Goal: Transaction & Acquisition: Purchase product/service

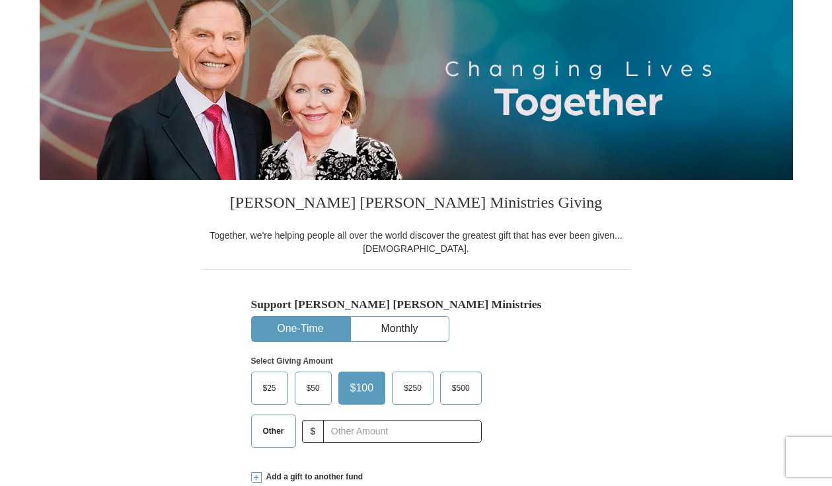
scroll to position [399, 0]
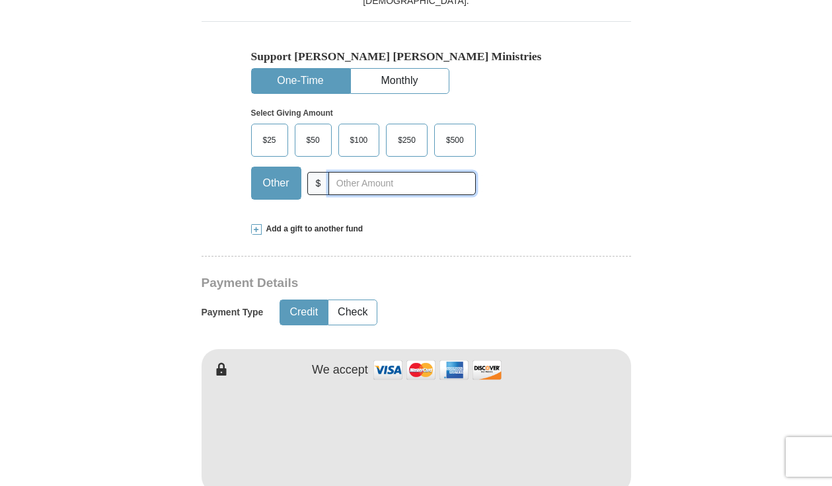
click at [341, 182] on input "text" at bounding box center [401, 183] width 147 height 23
type input "5.00"
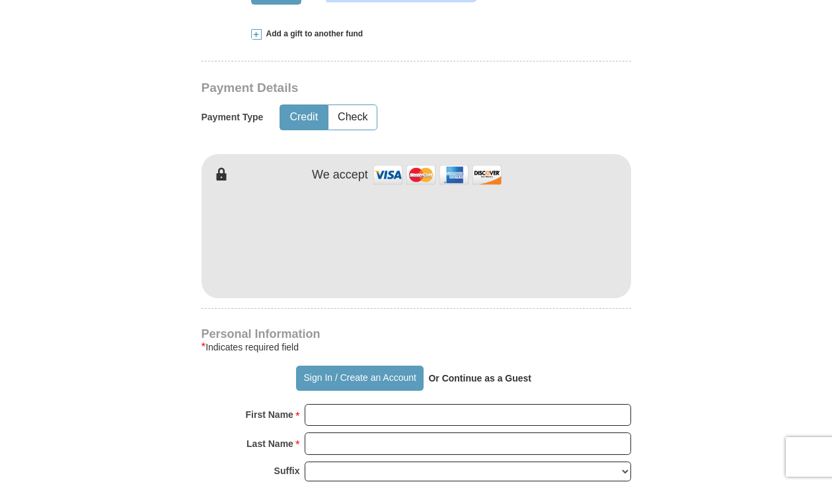
scroll to position [595, 0]
click at [360, 113] on button "Check" at bounding box center [352, 116] width 48 height 24
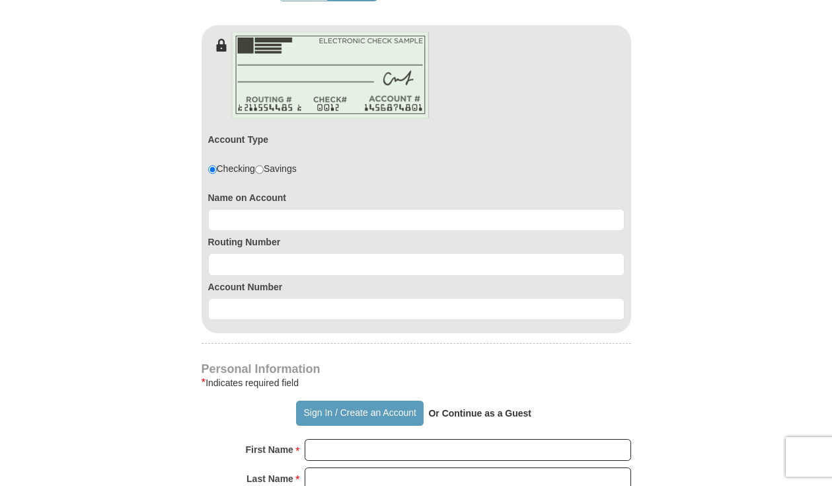
scroll to position [846, 0]
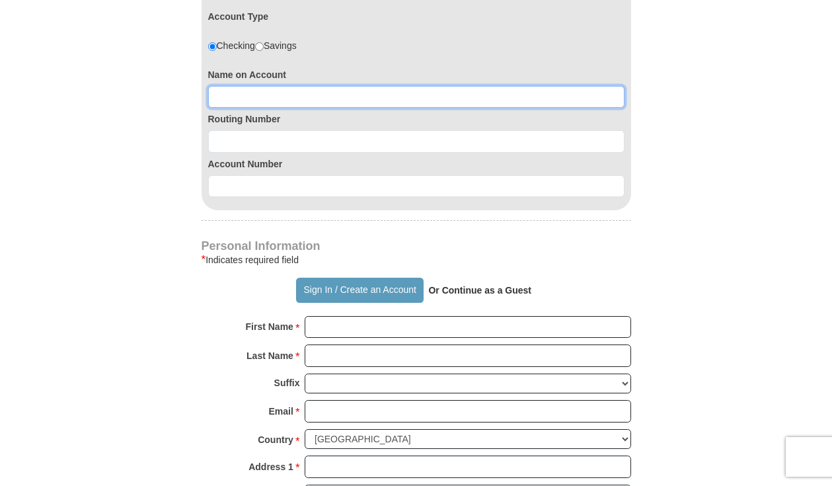
click at [240, 101] on input at bounding box center [416, 97] width 416 height 22
type input "Stephen LaFlora"
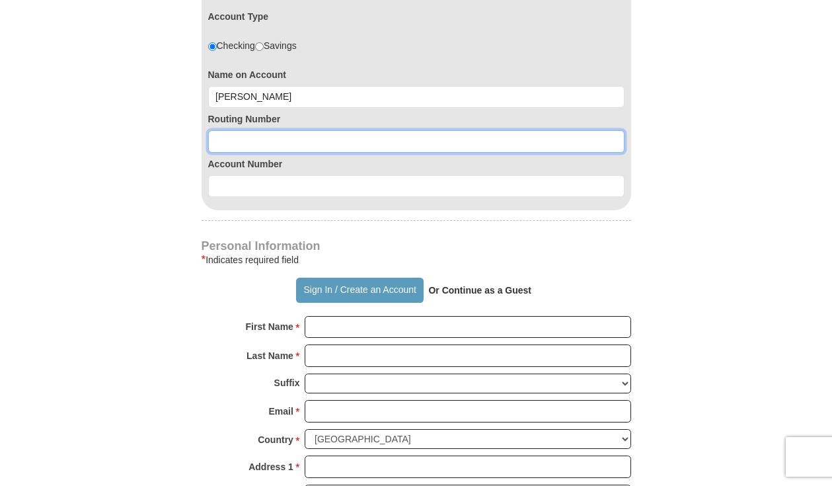
click at [228, 144] on input at bounding box center [416, 141] width 416 height 22
type input "071923909"
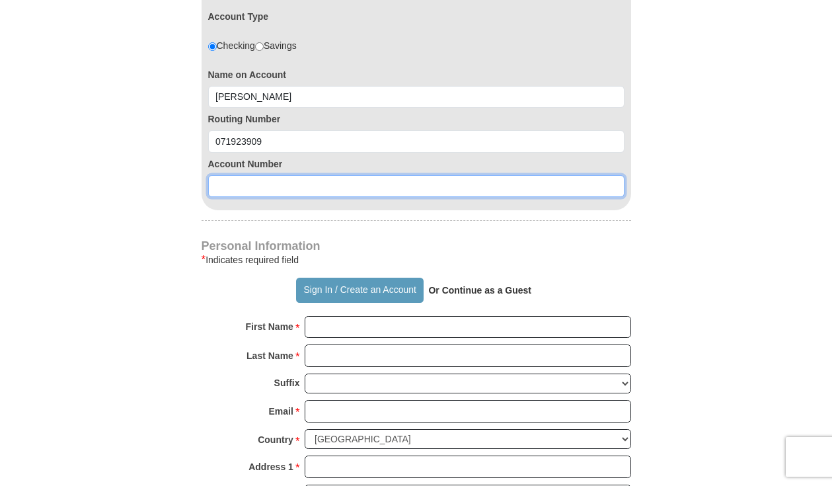
click at [225, 193] on input at bounding box center [416, 186] width 416 height 22
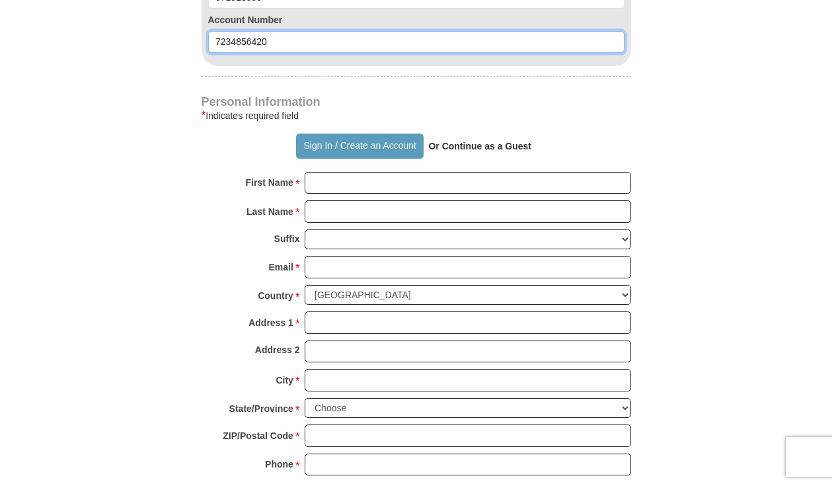
scroll to position [995, 0]
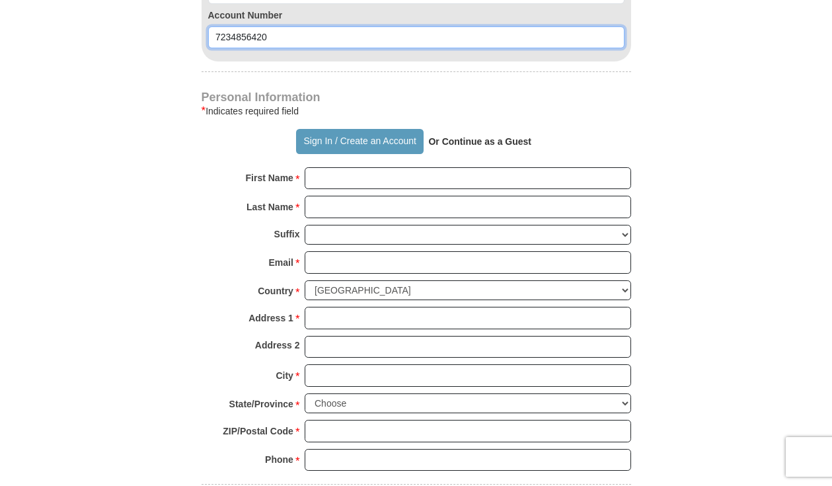
type input "7234856420"
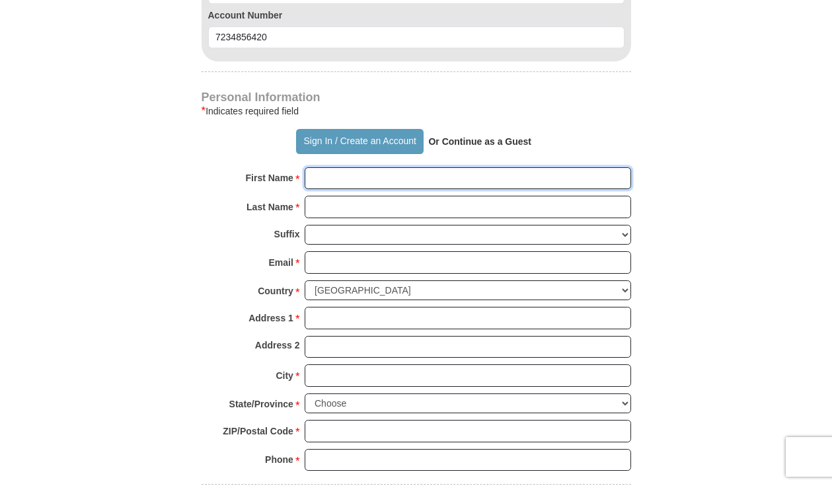
click at [330, 180] on input "First Name *" at bounding box center [468, 178] width 326 height 22
type input "Stephen"
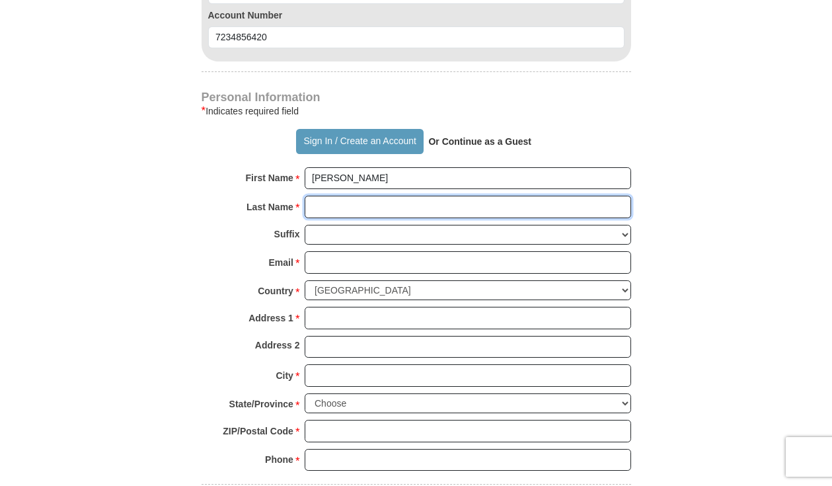
type input "LaFlora"
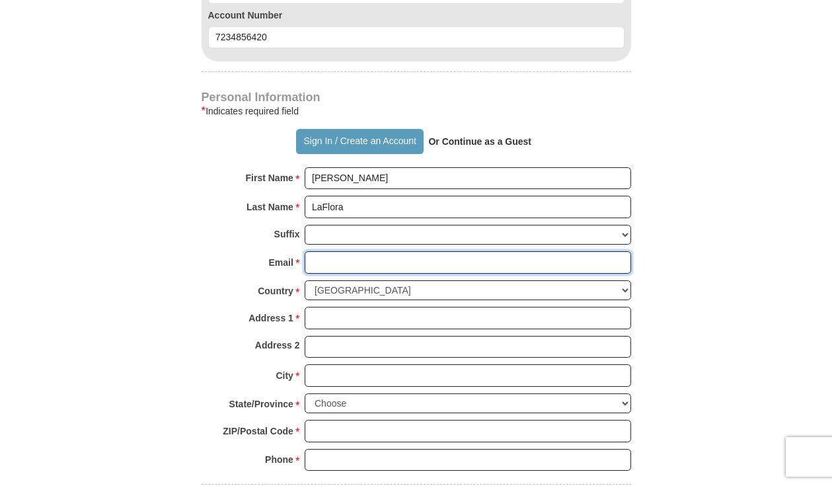
type input "stepwool@aol.com"
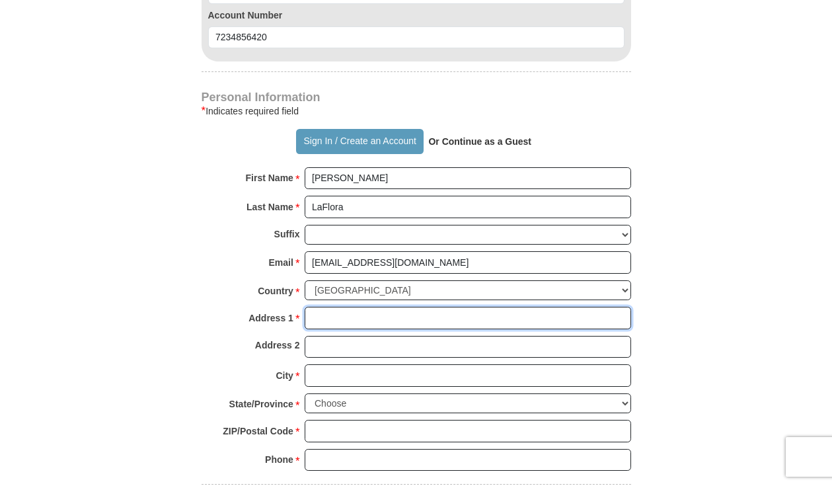
type input "20235 Wilderness Trail"
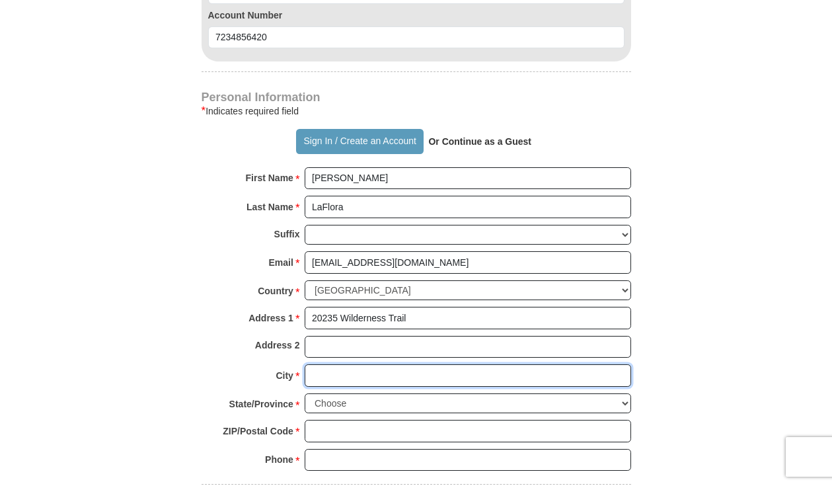
type input "Olympia Fields"
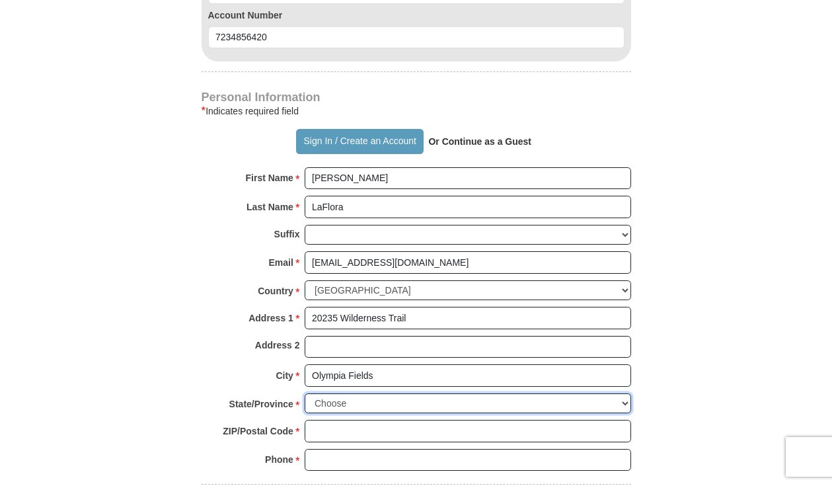
select select "IL"
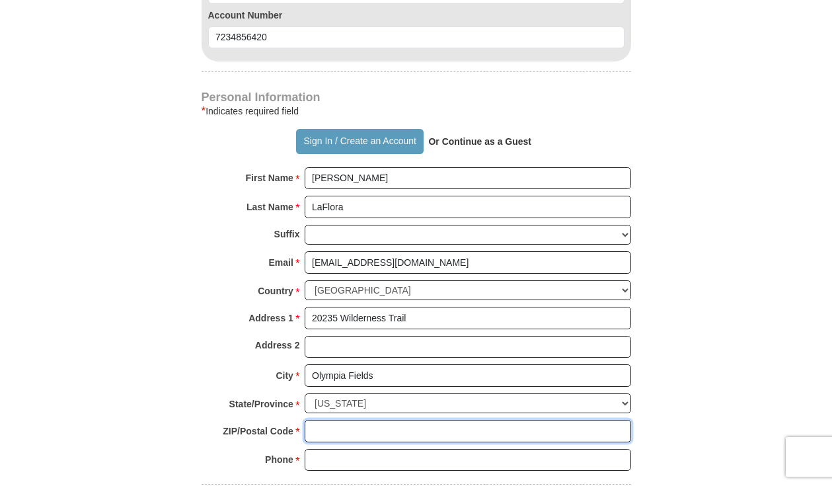
type input "60637"
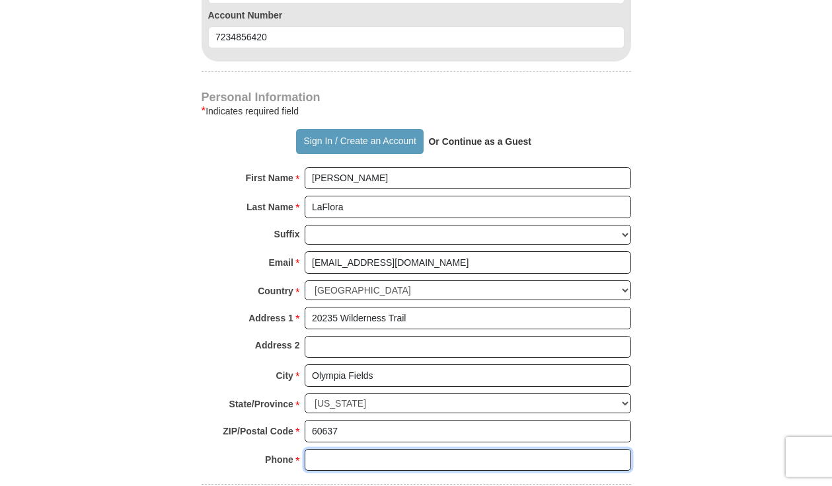
type input "7739602399"
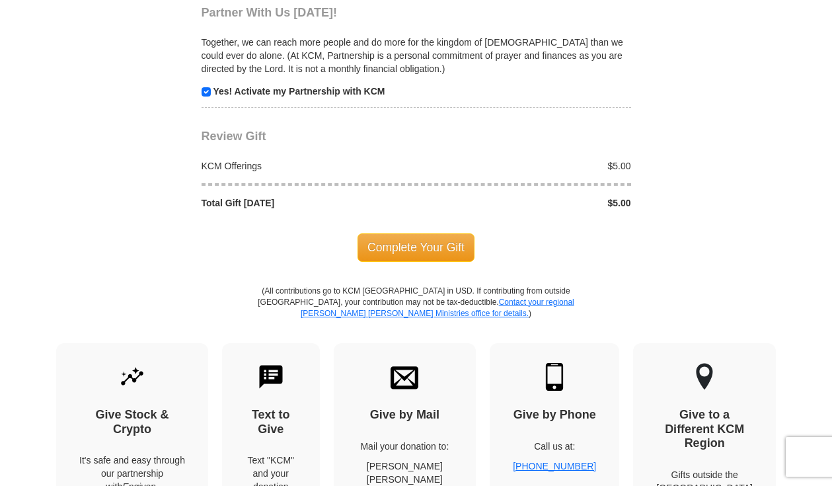
scroll to position [1508, 0]
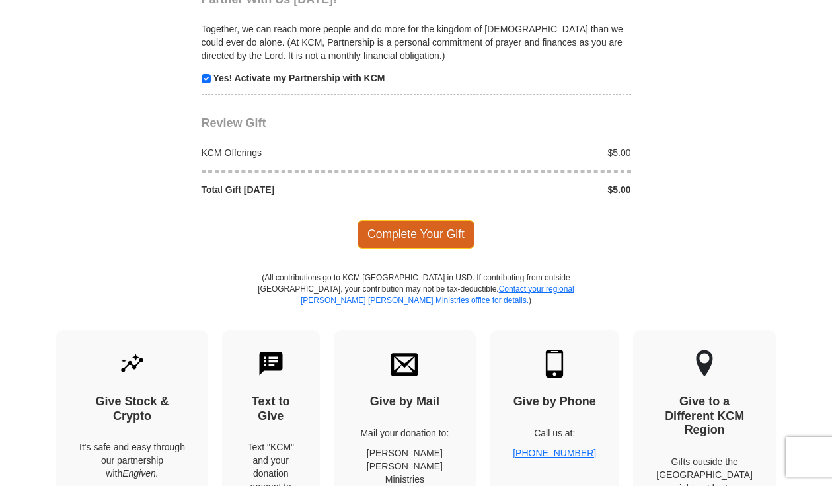
type input "Stephen"
click at [436, 236] on span "Complete Your Gift" at bounding box center [416, 234] width 117 height 28
